Goal: Check status: Check status

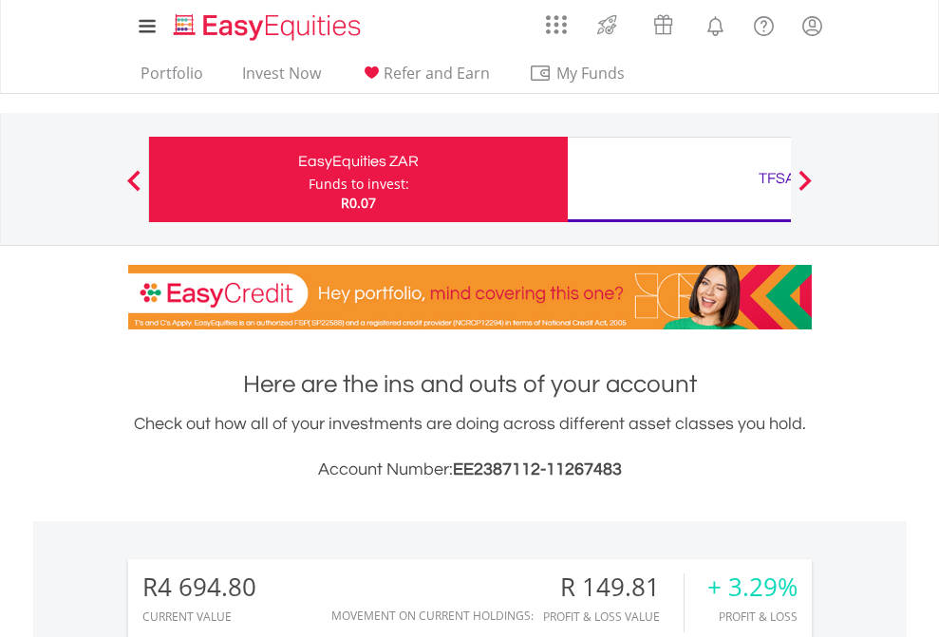
scroll to position [182, 298]
click at [308, 179] on div "Funds to invest:" at bounding box center [358, 184] width 101 height 19
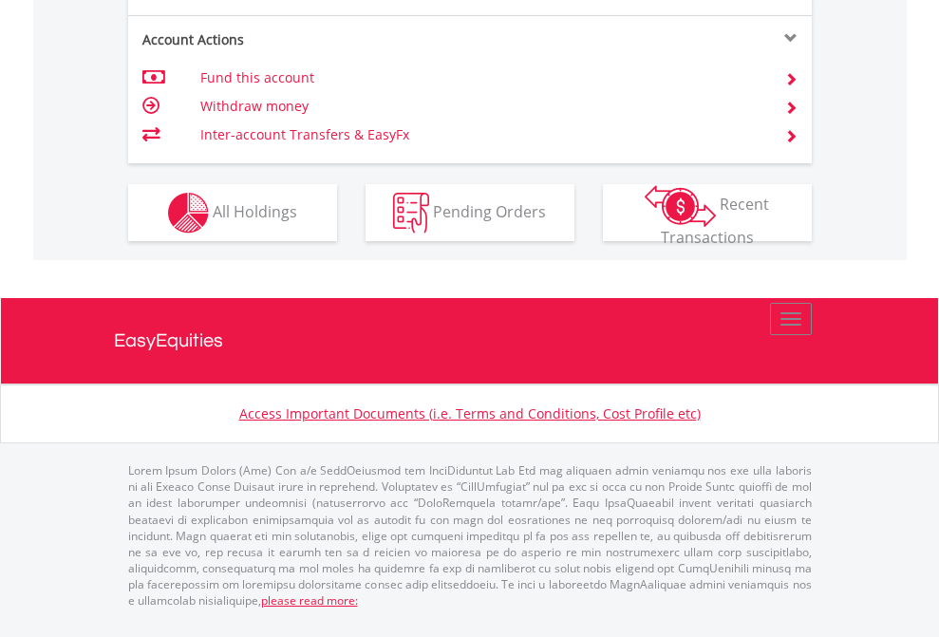
scroll to position [137, 0]
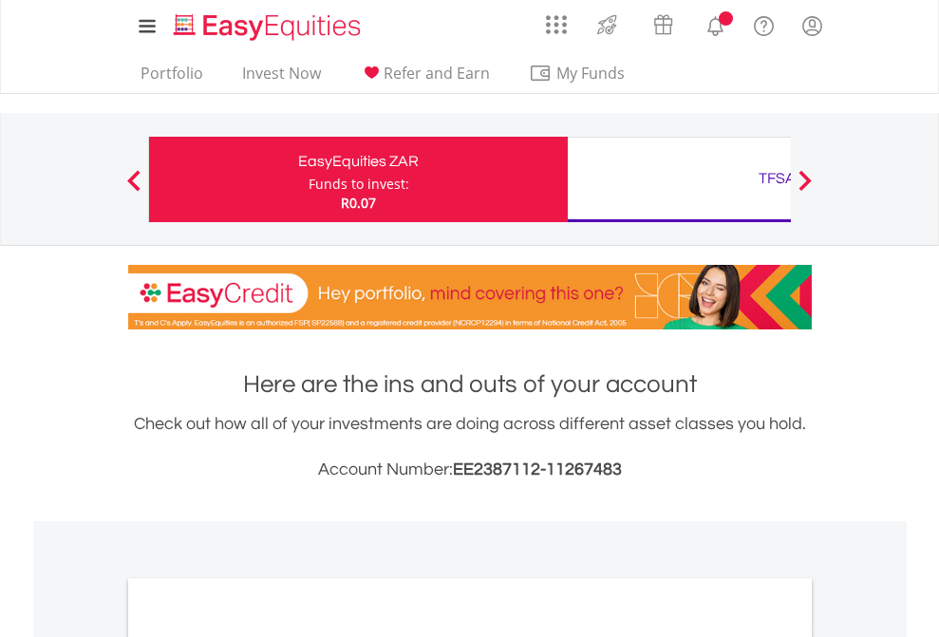
scroll to position [1141, 0]
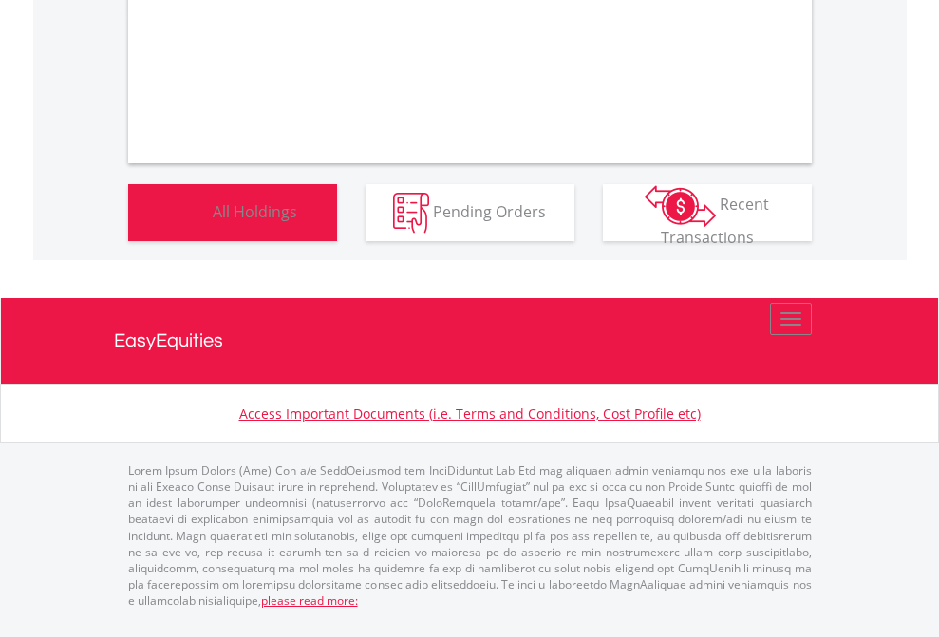
click at [213, 221] on span "All Holdings" at bounding box center [255, 210] width 84 height 21
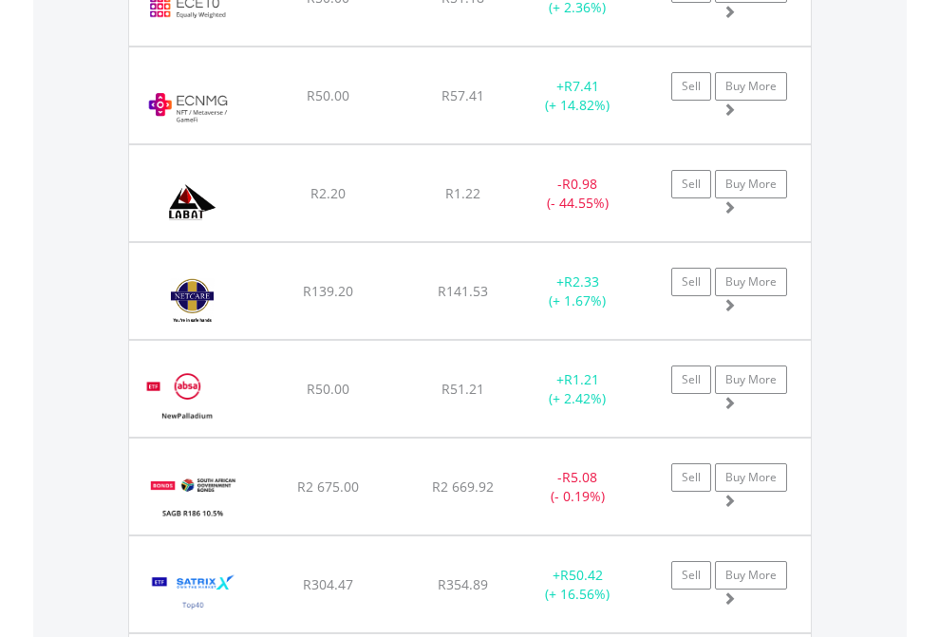
scroll to position [182, 298]
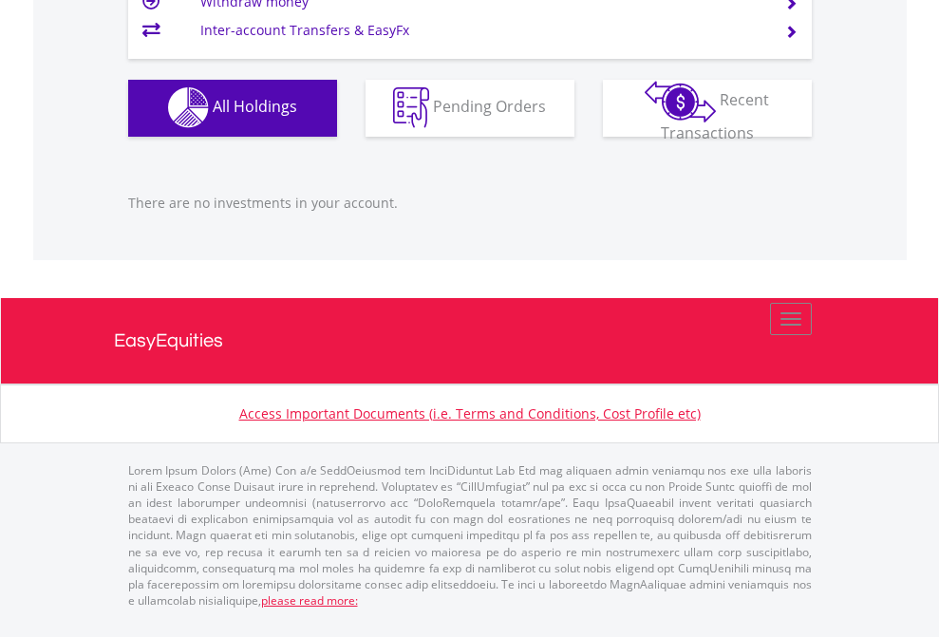
scroll to position [182, 298]
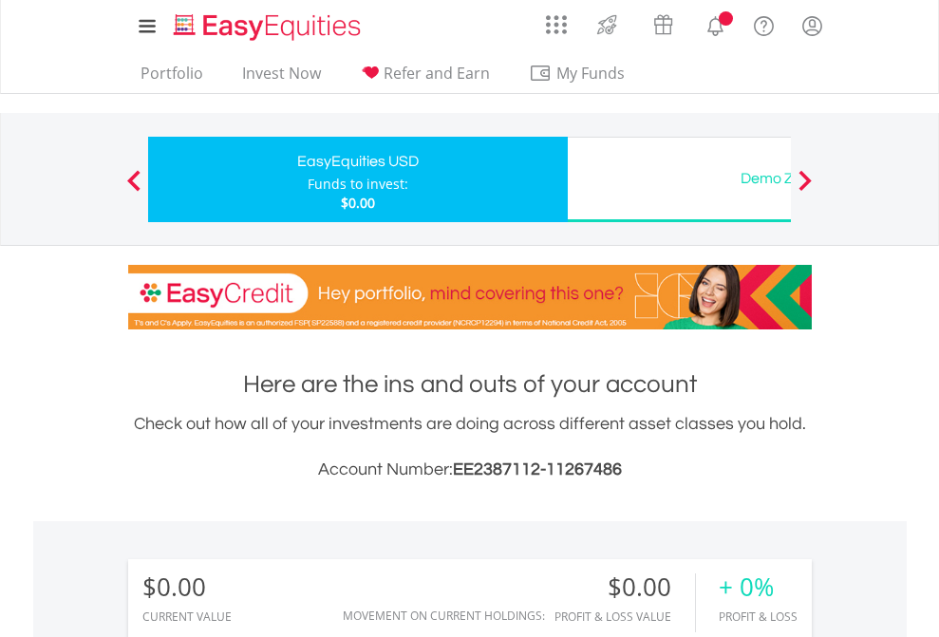
scroll to position [182, 298]
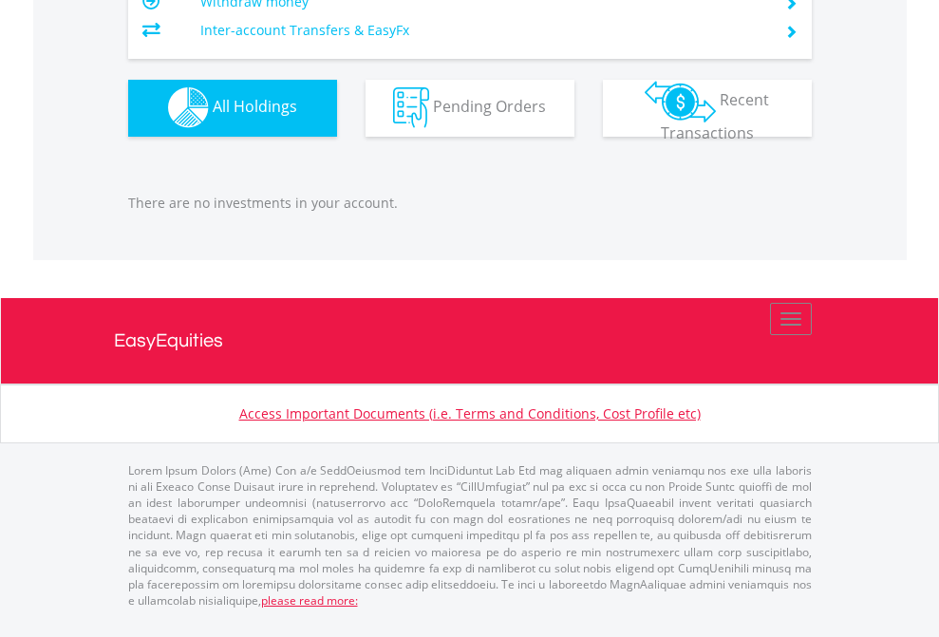
scroll to position [1879, 0]
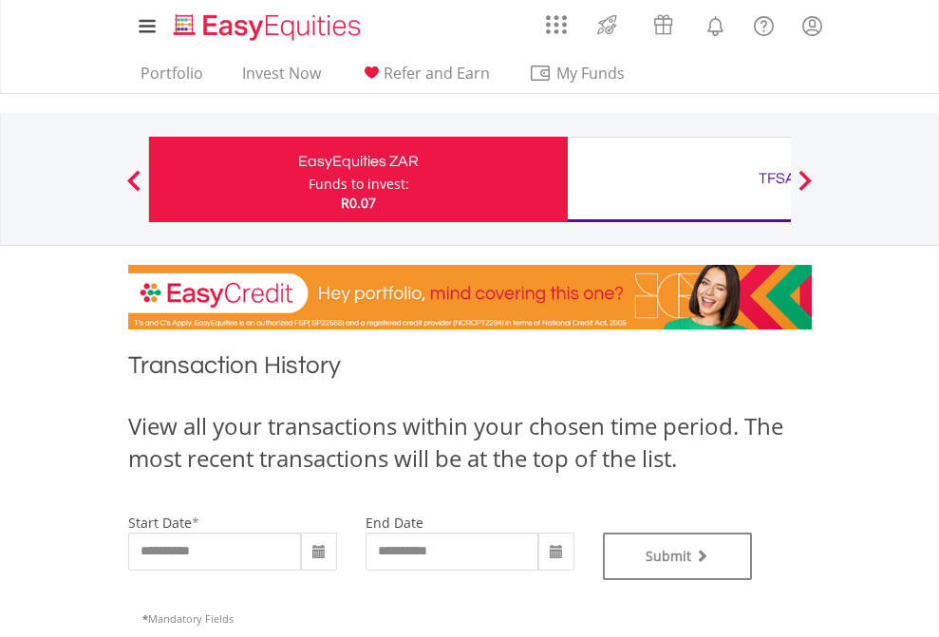
type input "**********"
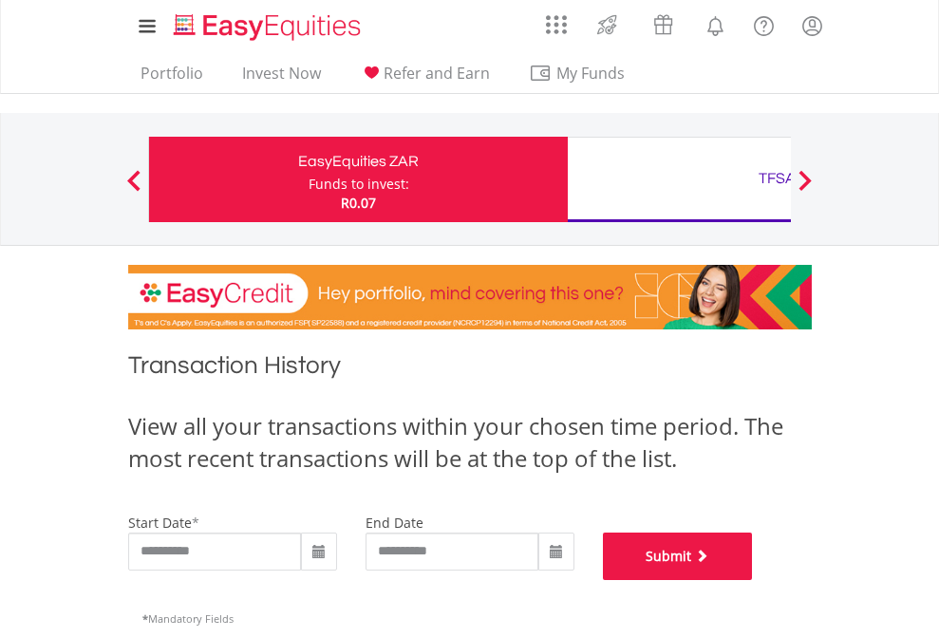
click at [753, 580] on button "Submit" at bounding box center [678, 555] width 150 height 47
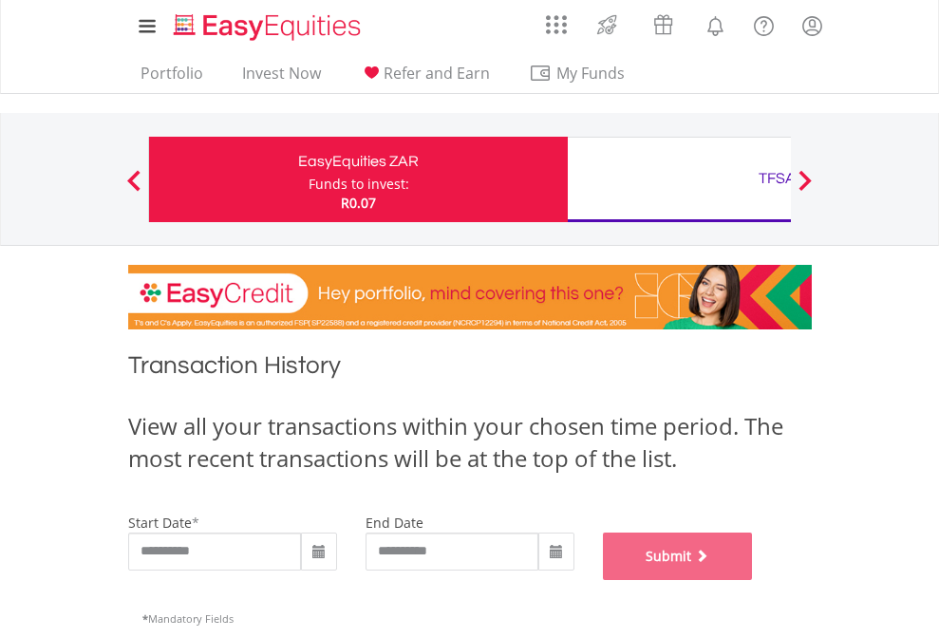
scroll to position [770, 0]
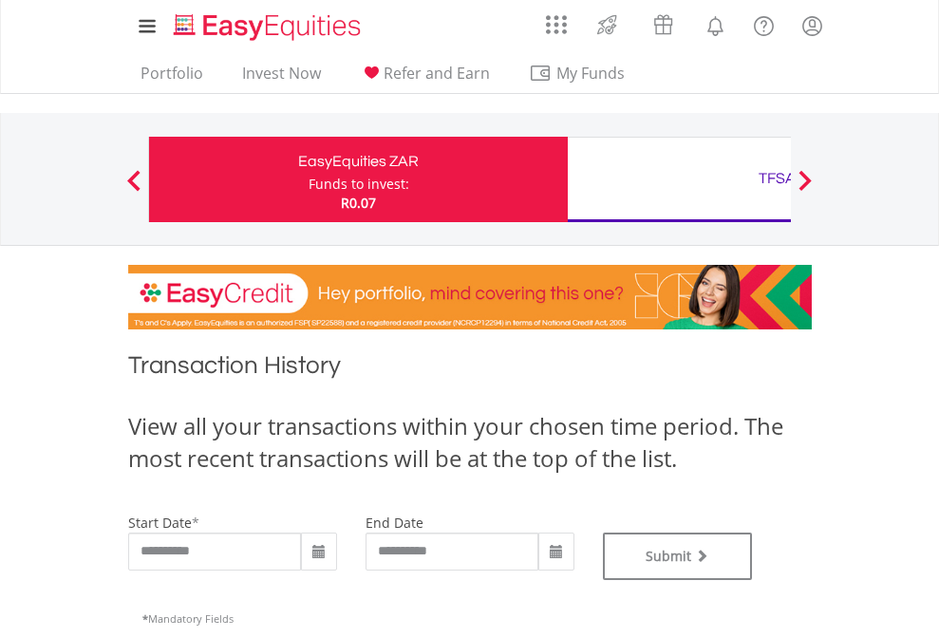
click at [679, 179] on div "TFSA" at bounding box center [777, 178] width 396 height 27
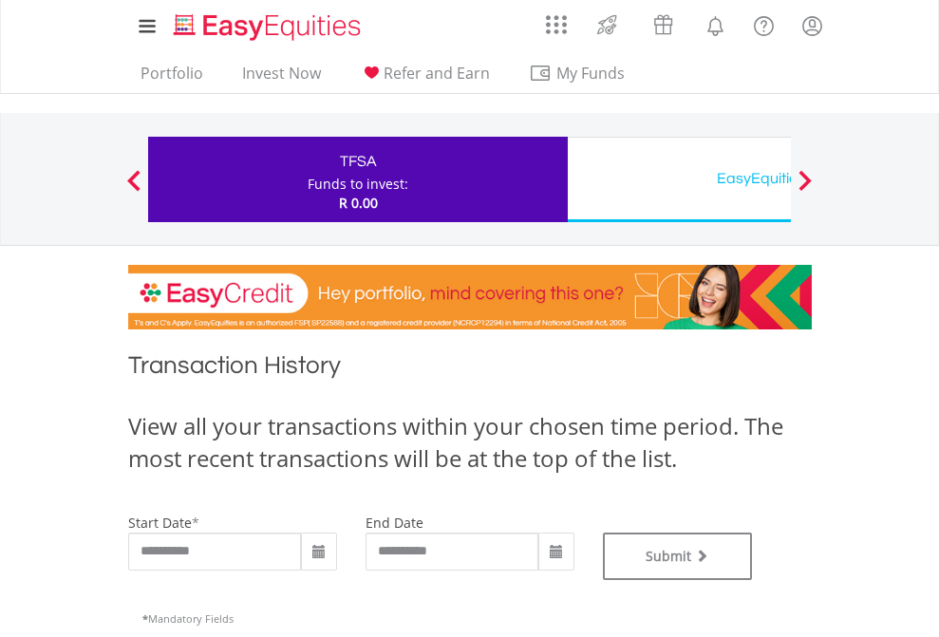
type input "**********"
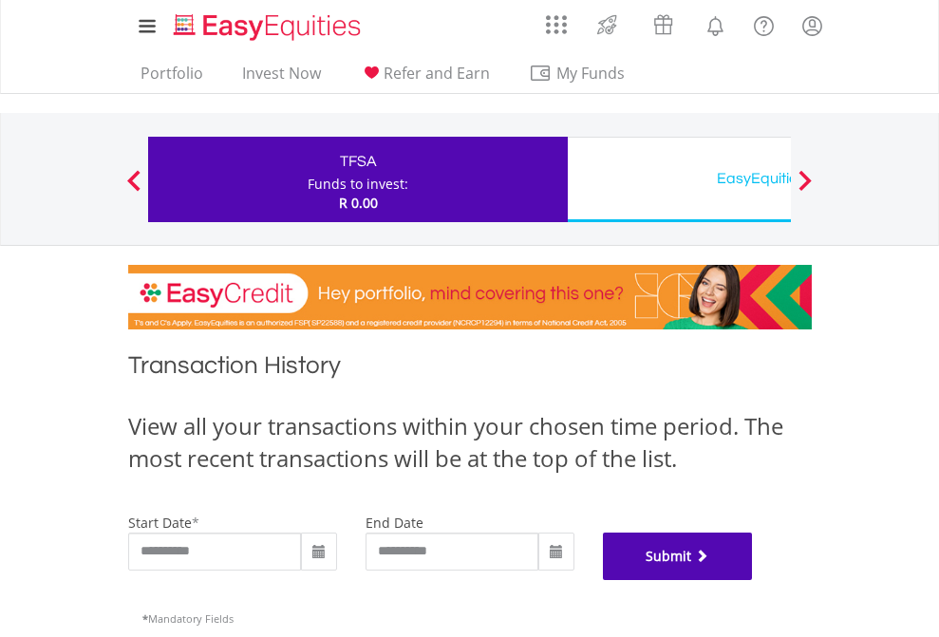
click at [753, 580] on button "Submit" at bounding box center [678, 555] width 150 height 47
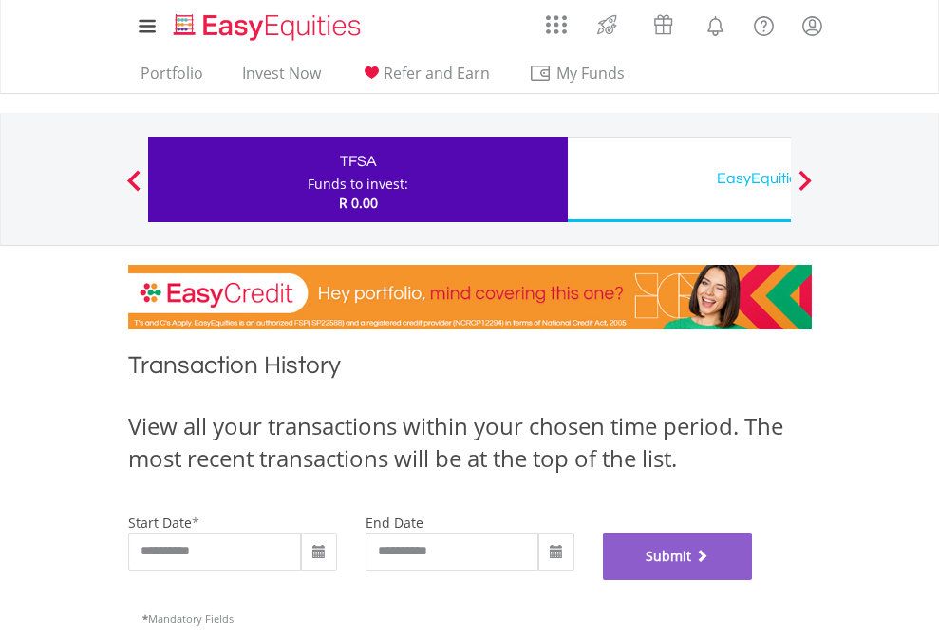
scroll to position [770, 0]
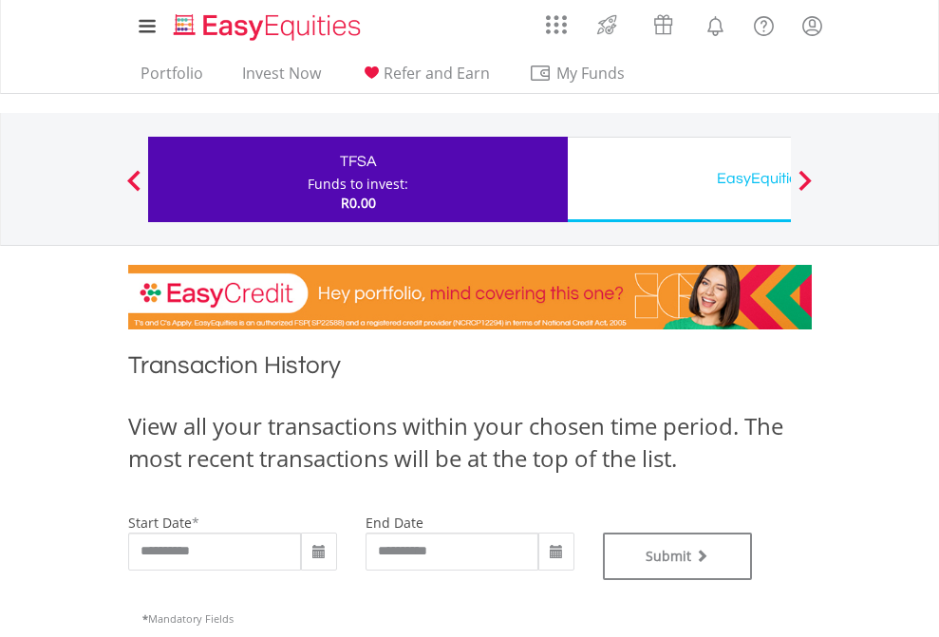
click at [679, 179] on div "EasyEquities USD" at bounding box center [777, 178] width 396 height 27
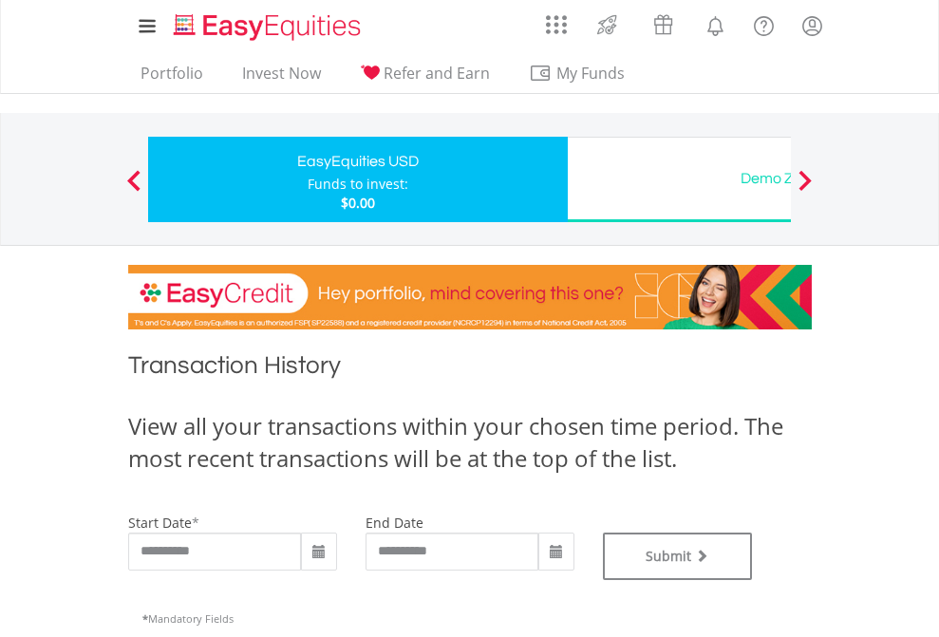
type input "**********"
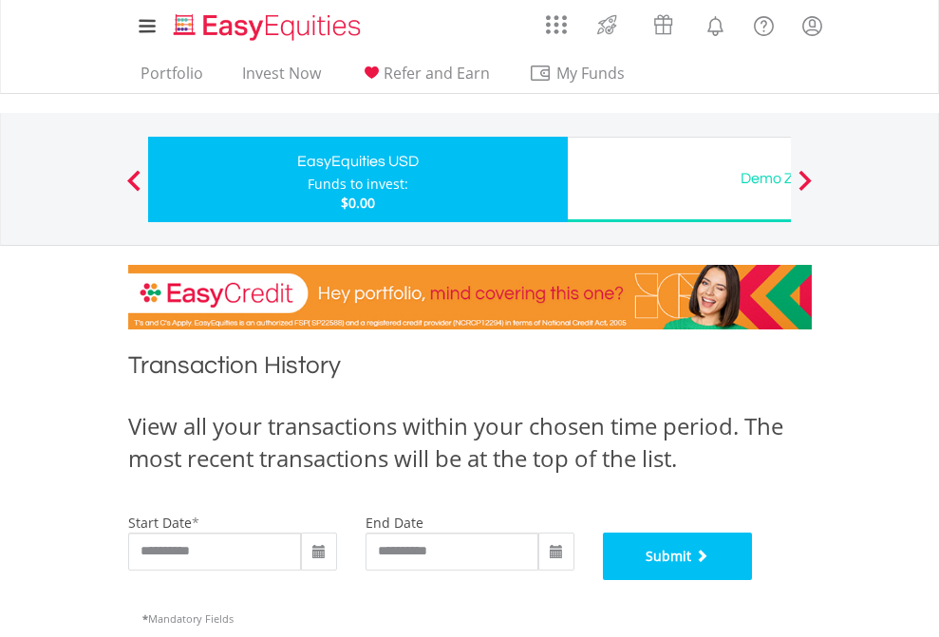
click at [753, 580] on button "Submit" at bounding box center [678, 555] width 150 height 47
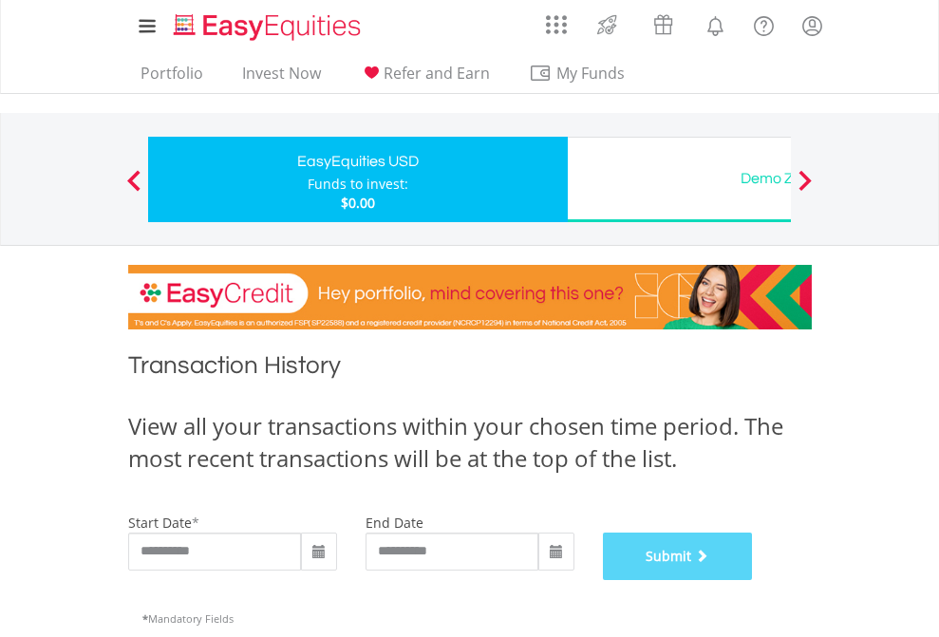
scroll to position [770, 0]
